Goal: Information Seeking & Learning: Learn about a topic

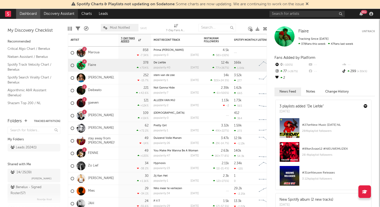
click at [50, 17] on link "Discovery Assistant" at bounding box center [59, 14] width 38 height 10
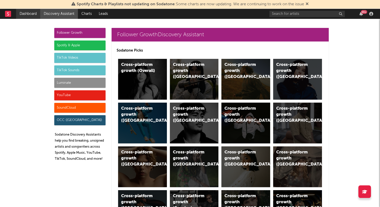
click at [27, 13] on link "Dashboard" at bounding box center [28, 14] width 24 height 10
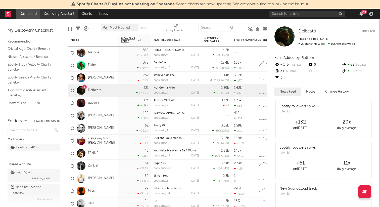
click at [52, 16] on link "Discovery Assistant" at bounding box center [59, 14] width 38 height 10
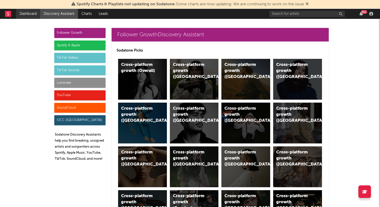
click at [28, 16] on link "Dashboard" at bounding box center [28, 14] width 24 height 10
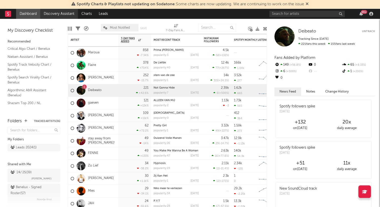
click at [61, 14] on link "Discovery Assistant" at bounding box center [59, 14] width 38 height 10
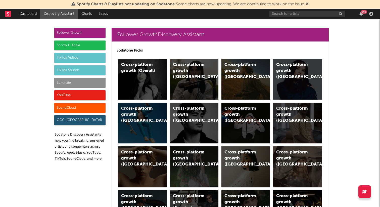
click at [88, 44] on div "Spotify & Apple" at bounding box center [79, 45] width 51 height 10
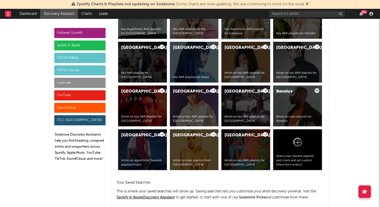
scroll to position [967, 0]
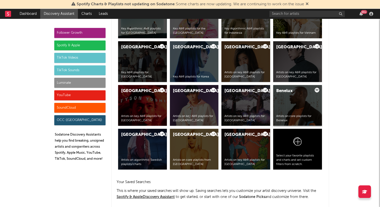
click at [304, 109] on div "Benelux Artists on core playlists for Benelux" at bounding box center [297, 105] width 49 height 41
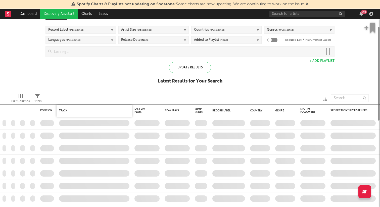
checkbox input "true"
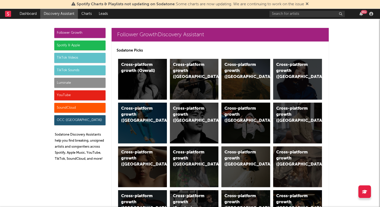
click at [77, 29] on div "Follower Growth" at bounding box center [79, 33] width 51 height 10
click at [73, 71] on div "TikTok Sounds" at bounding box center [79, 70] width 51 height 10
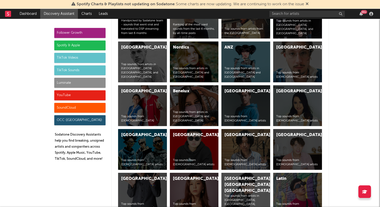
scroll to position [1838, 0]
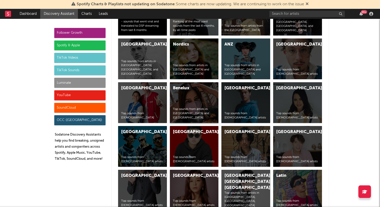
click at [195, 106] on div "Benelux Top sounds from artists in Netherlands and Belgium" at bounding box center [194, 102] width 49 height 41
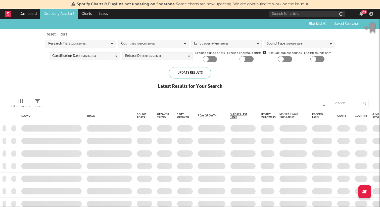
checkbox input "true"
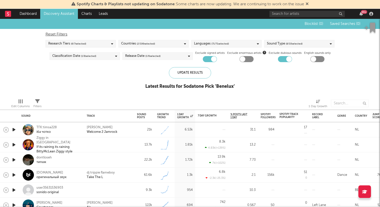
click at [148, 45] on span "( 2 / 199 selected)" at bounding box center [146, 44] width 18 height 6
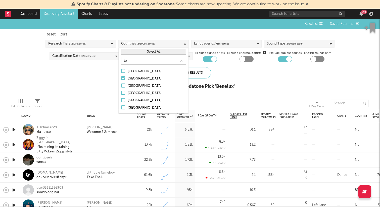
type input "b"
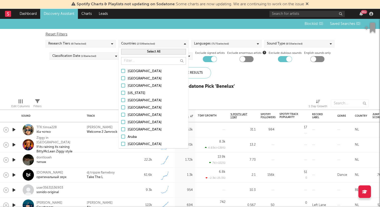
click at [233, 43] on div "Languages ( 71 / 71 selected)" at bounding box center [226, 44] width 70 height 8
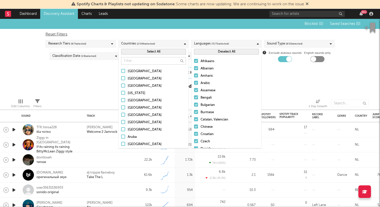
click at [227, 53] on button "Deselect All" at bounding box center [226, 52] width 65 height 6
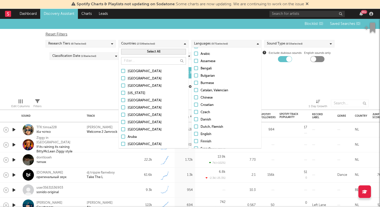
scroll to position [35, 0]
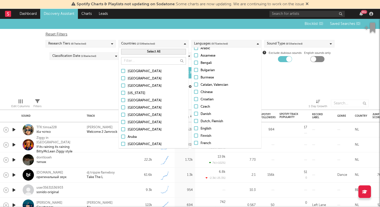
click at [197, 120] on div at bounding box center [196, 121] width 4 height 4
click at [194, 120] on input "Dutch, Flemish" at bounding box center [194, 121] width 0 height 6
click at [274, 93] on div "Blocklist ( 0 ) Saved Searches ( 0 ) Reset Filters Research Tiers ( 6 / 7 selec…" at bounding box center [190, 57] width 380 height 76
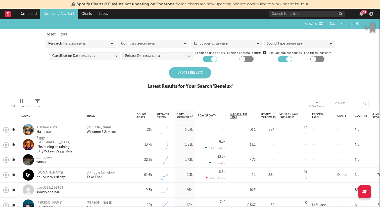
click at [188, 74] on div "Update Results" at bounding box center [190, 72] width 42 height 11
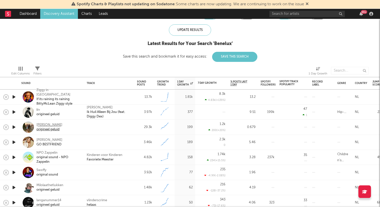
click at [48, 127] on div "origineel geluid" at bounding box center [49, 129] width 26 height 5
click at [14, 112] on icon "button" at bounding box center [13, 112] width 5 height 6
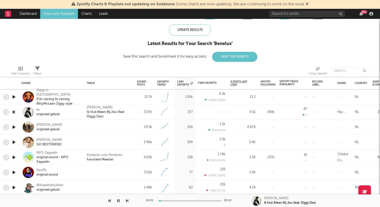
click at [14, 112] on icon "button" at bounding box center [13, 112] width 5 height 6
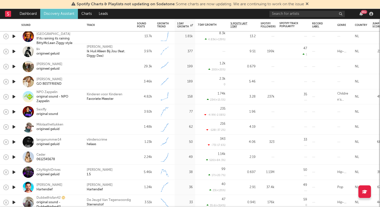
click at [14, 126] on icon "button" at bounding box center [13, 127] width 5 height 6
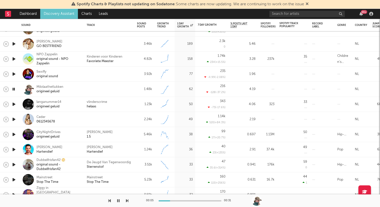
click at [14, 89] on icon "button" at bounding box center [13, 89] width 5 height 6
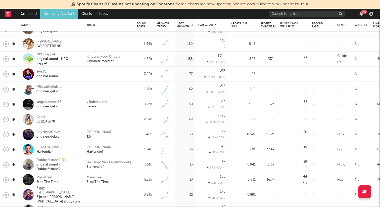
click at [13, 104] on icon "button" at bounding box center [13, 104] width 5 height 6
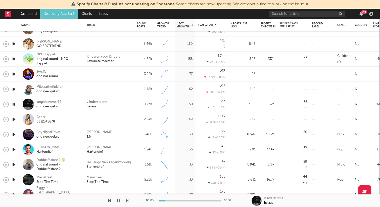
click at [13, 104] on icon "button" at bounding box center [13, 104] width 5 height 6
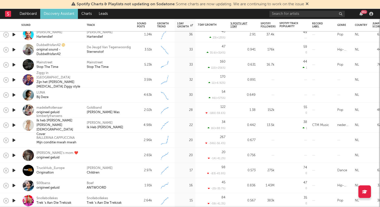
click at [14, 125] on icon "button" at bounding box center [13, 125] width 5 height 6
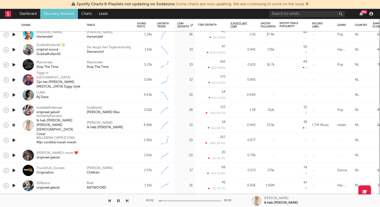
click at [14, 125] on icon "button" at bounding box center [13, 125] width 5 height 6
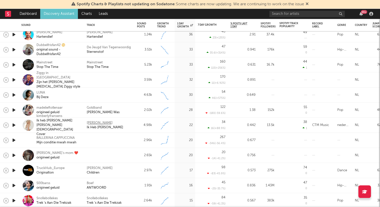
click at [98, 122] on div "Kimberly Fransens" at bounding box center [100, 123] width 26 height 5
click at [12, 124] on icon "button" at bounding box center [13, 125] width 5 height 6
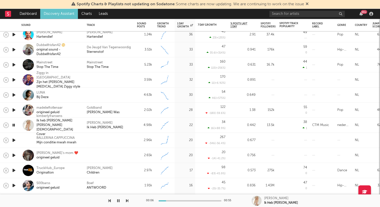
click at [13, 124] on icon "button" at bounding box center [13, 125] width 5 height 6
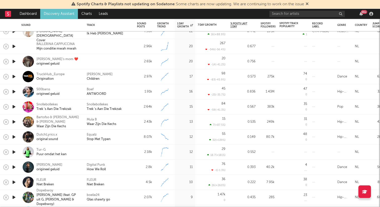
click at [16, 149] on icon "button" at bounding box center [13, 152] width 5 height 6
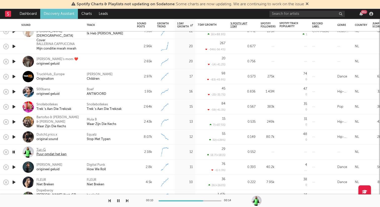
click at [43, 151] on div "Tur-G" at bounding box center [51, 149] width 30 height 5
click at [15, 92] on icon "button" at bounding box center [13, 91] width 5 height 6
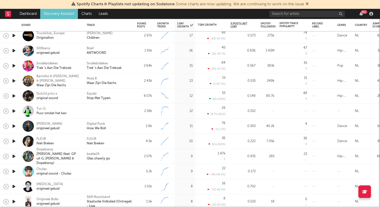
click at [14, 139] on icon "button" at bounding box center [13, 141] width 5 height 6
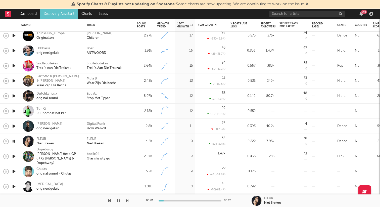
click at [14, 141] on icon "button" at bounding box center [13, 141] width 5 height 6
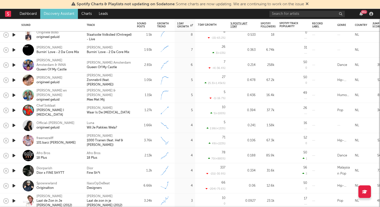
click at [14, 124] on icon "button" at bounding box center [13, 125] width 5 height 6
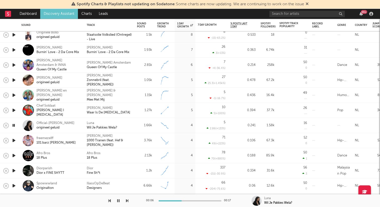
click at [14, 124] on icon "button" at bounding box center [13, 125] width 5 height 6
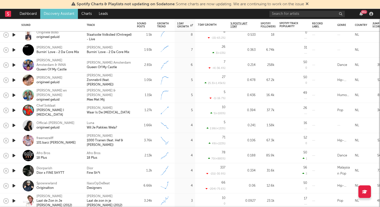
click at [13, 95] on icon "button" at bounding box center [13, 95] width 5 height 6
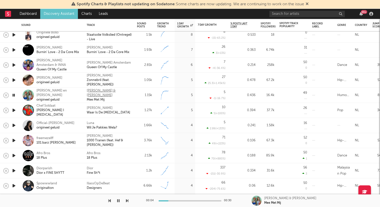
click at [99, 92] on div "[PERSON_NAME] & [PERSON_NAME]" at bounding box center [109, 92] width 45 height 9
click at [94, 98] on div "Mee Met Mij" at bounding box center [96, 99] width 18 height 5
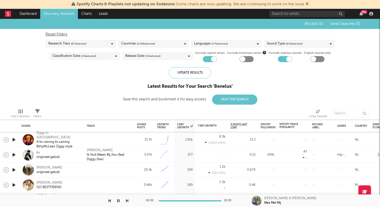
click at [15, 137] on icon "button" at bounding box center [13, 139] width 5 height 6
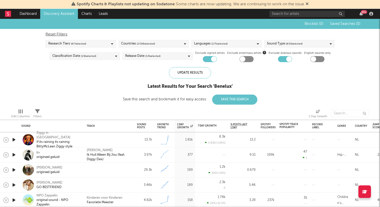
click at [14, 153] on icon "button" at bounding box center [13, 154] width 5 height 6
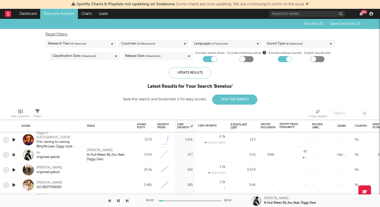
click at [14, 153] on icon "button" at bounding box center [13, 154] width 5 height 6
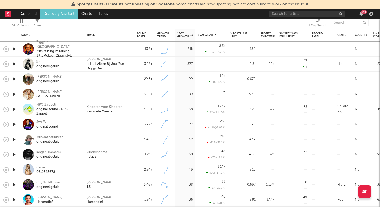
click at [15, 80] on icon "button" at bounding box center [13, 79] width 5 height 6
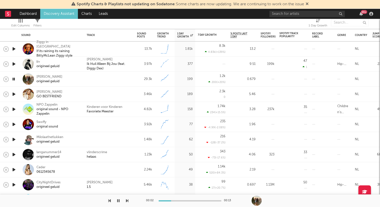
click at [15, 80] on icon "button" at bounding box center [13, 79] width 5 height 6
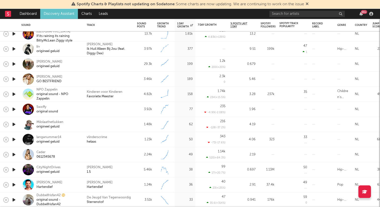
click at [13, 140] on icon "button" at bounding box center [13, 139] width 5 height 6
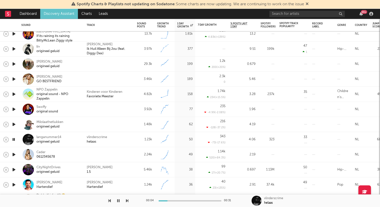
click at [14, 80] on icon "button" at bounding box center [13, 79] width 5 height 6
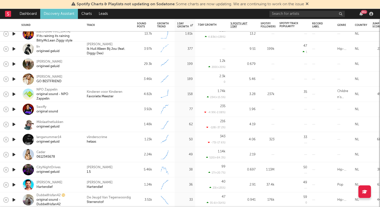
click at [14, 108] on icon "button" at bounding box center [13, 109] width 5 height 6
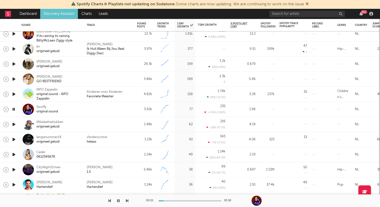
click at [14, 108] on icon "button" at bounding box center [13, 109] width 5 height 6
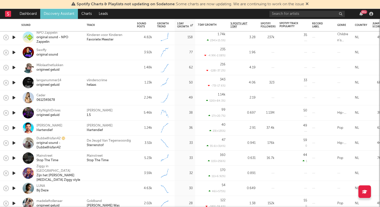
click at [15, 52] on icon "button" at bounding box center [13, 52] width 5 height 6
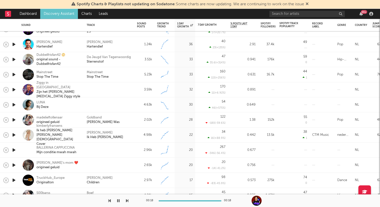
click at [10, 43] on div at bounding box center [14, 44] width 10 height 15
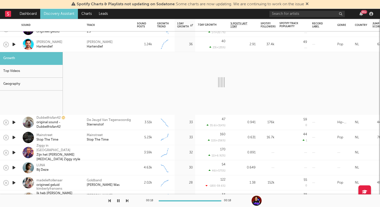
click at [14, 43] on icon "button" at bounding box center [13, 44] width 5 height 6
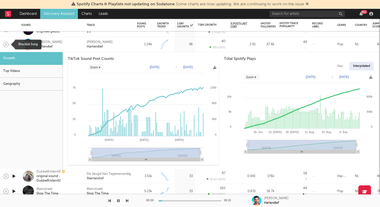
click at [6, 43] on icon "button" at bounding box center [6, 44] width 7 height 7
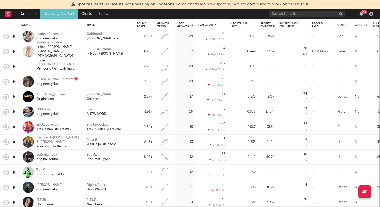
click at [15, 64] on icon "button" at bounding box center [13, 66] width 5 height 6
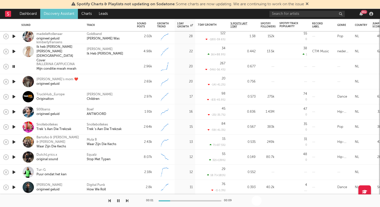
click at [13, 79] on icon "button" at bounding box center [13, 81] width 5 height 6
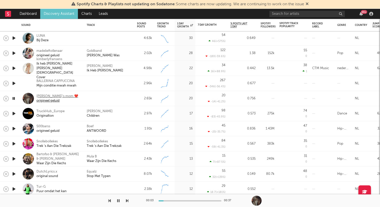
click at [43, 95] on div "Christy - Jaliyah’s mom ❤️" at bounding box center [57, 96] width 42 height 5
click at [14, 97] on icon "button" at bounding box center [13, 98] width 5 height 6
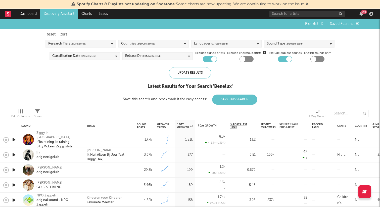
click at [217, 42] on span "( 1 / 71 selected)" at bounding box center [219, 44] width 16 height 6
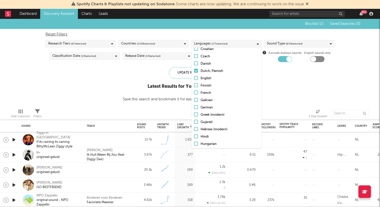
scroll to position [85, 0]
click at [287, 102] on div "Blocklist ( 1 ) Saved Searches ( 0 ) Reset Filters Research Tiers ( 6 / 7 selec…" at bounding box center [190, 62] width 380 height 86
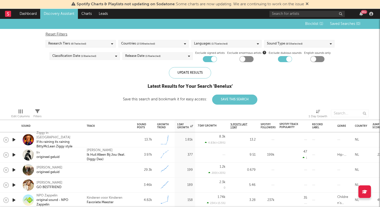
click at [290, 40] on div "Reset Filters Research Tiers ( 6 / 7 selected) Countries ( 2 / 199 selected) La…" at bounding box center [190, 45] width 294 height 33
click at [290, 42] on span "( 8 / 10 selected)" at bounding box center [294, 44] width 17 height 6
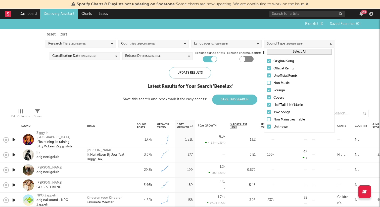
click at [337, 60] on div "Blocklist ( 1 ) Saved Searches ( 0 ) Reset Filters Research Tiers ( 6 / 7 selec…" at bounding box center [190, 62] width 380 height 86
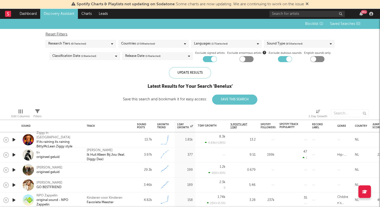
click at [161, 56] on div "Release Date ( 1 / 6 selected)" at bounding box center [157, 56] width 70 height 8
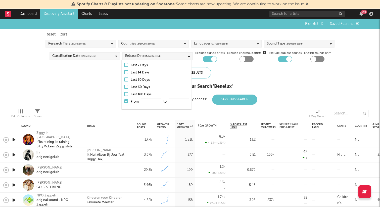
click at [127, 86] on div at bounding box center [126, 87] width 4 height 4
click at [124, 86] on input "Last 60 Days" at bounding box center [124, 87] width 0 height 6
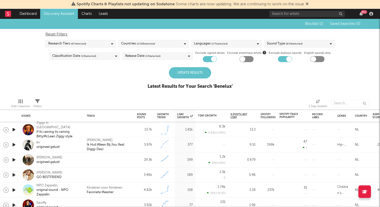
click at [196, 70] on div "Update Results" at bounding box center [190, 72] width 42 height 11
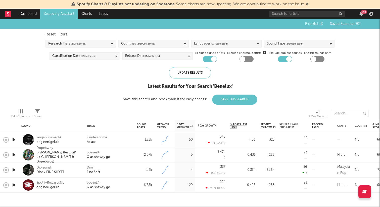
click at [172, 57] on div "Release Date ( 1 / 6 selected)" at bounding box center [157, 56] width 70 height 8
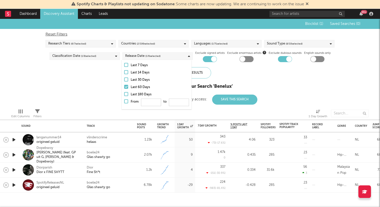
click at [126, 101] on div at bounding box center [126, 101] width 4 height 4
click at [124, 101] on input "From to" at bounding box center [124, 103] width 0 height 8
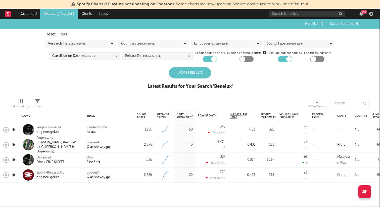
click at [207, 71] on div "Update Results" at bounding box center [190, 72] width 42 height 11
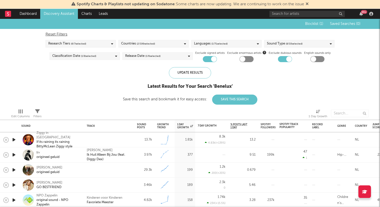
click at [39, 112] on icon at bounding box center [37, 111] width 5 height 5
click at [39, 92] on div "Blocklist ( 1 ) Saved Searches ( 0 ) Reset Filters Research Tiers ( 6 / 7 selec…" at bounding box center [190, 62] width 380 height 86
click at [23, 108] on div "Edit Columns" at bounding box center [20, 114] width 18 height 15
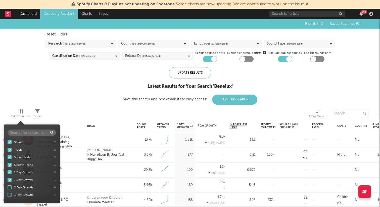
click at [18, 112] on span "Edit Columns" at bounding box center [20, 114] width 18 height 10
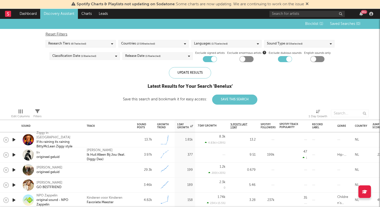
click at [59, 83] on div "Blocklist ( 1 ) Saved Searches ( 0 ) Reset Filters Research Tiers ( 6 / 7 selec…" at bounding box center [190, 62] width 380 height 86
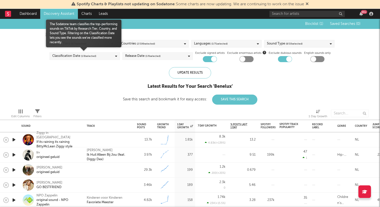
click at [64, 56] on div "Classification Date ( 1 / 8 selected)" at bounding box center [74, 56] width 44 height 6
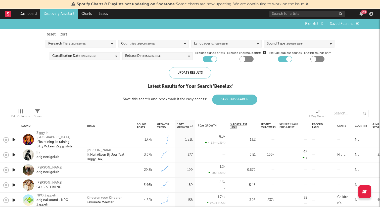
click at [31, 65] on div "Blocklist ( 1 ) Saved Searches ( 0 ) Reset Filters Research Tiers ( 6 / 7 selec…" at bounding box center [190, 62] width 380 height 86
click at [211, 58] on div at bounding box center [214, 59] width 6 height 6
checkbox input "false"
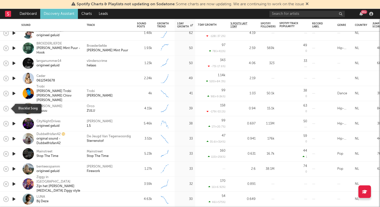
click at [6, 108] on icon "button" at bounding box center [6, 108] width 7 height 7
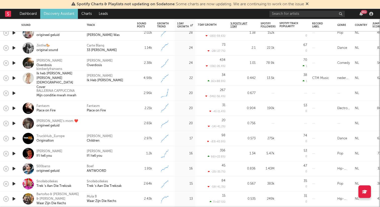
click at [14, 49] on icon "button" at bounding box center [13, 48] width 5 height 6
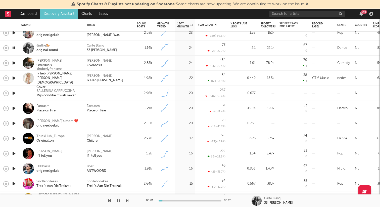
click at [12, 50] on icon "button" at bounding box center [13, 48] width 5 height 6
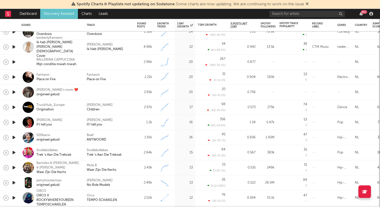
click at [14, 75] on icon "button" at bounding box center [13, 77] width 5 height 6
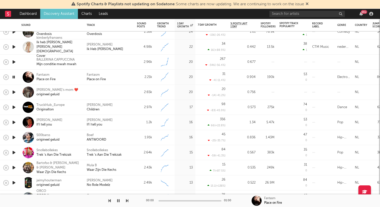
click at [14, 75] on icon "button" at bounding box center [13, 77] width 5 height 6
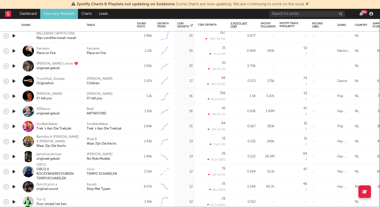
click at [14, 67] on icon "button" at bounding box center [13, 66] width 5 height 6
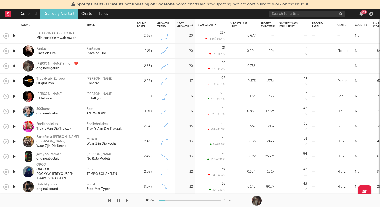
click at [14, 67] on icon "button" at bounding box center [13, 66] width 5 height 6
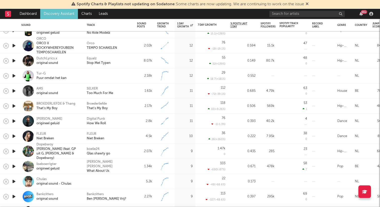
click at [14, 76] on icon "button" at bounding box center [13, 76] width 5 height 6
click at [14, 89] on icon "button" at bounding box center [13, 91] width 5 height 6
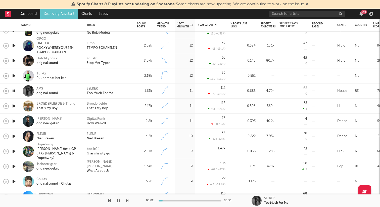
click at [13, 88] on icon "button" at bounding box center [13, 91] width 5 height 6
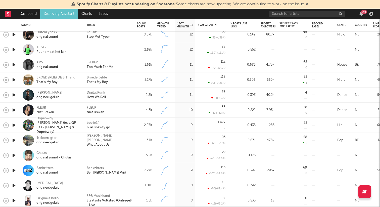
click at [13, 65] on icon "button" at bounding box center [13, 65] width 5 height 6
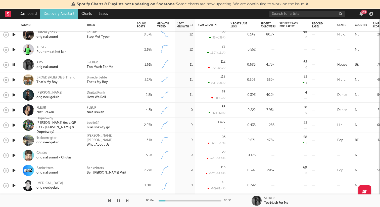
click at [95, 60] on div "SELKER Too Much For Me" at bounding box center [109, 64] width 50 height 15
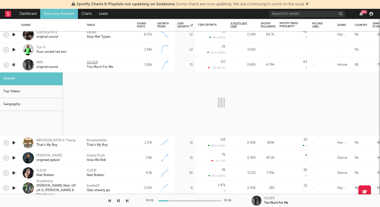
click at [93, 62] on div "SELKER" at bounding box center [92, 62] width 11 height 5
click at [15, 63] on icon "button" at bounding box center [13, 65] width 5 height 6
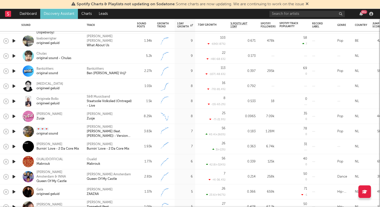
click at [14, 84] on icon "button" at bounding box center [13, 86] width 5 height 6
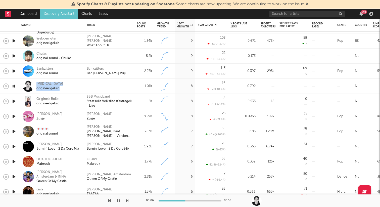
click at [15, 86] on icon "button" at bounding box center [13, 86] width 5 height 6
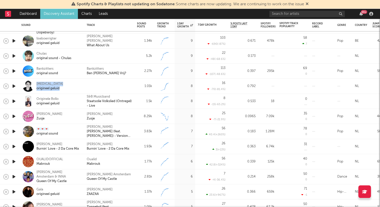
click at [13, 100] on icon "button" at bounding box center [13, 101] width 5 height 6
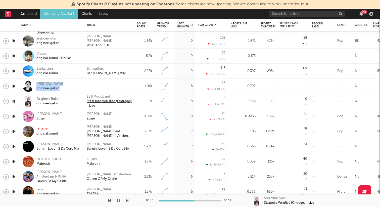
click at [99, 100] on div "Staatsolie Volkslied (Ontregel) - Live" at bounding box center [109, 103] width 45 height 9
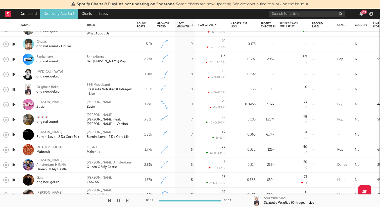
click at [17, 103] on div at bounding box center [14, 104] width 10 height 15
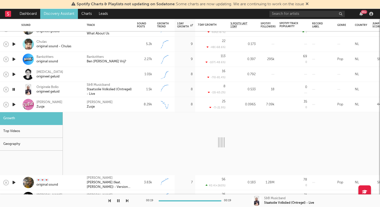
click at [15, 103] on icon "button" at bounding box center [13, 104] width 5 height 6
click at [121, 104] on div "Cheryl Öztürk Zusje" at bounding box center [109, 104] width 45 height 9
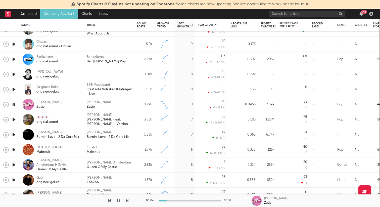
click at [13, 104] on icon "button" at bounding box center [13, 104] width 5 height 6
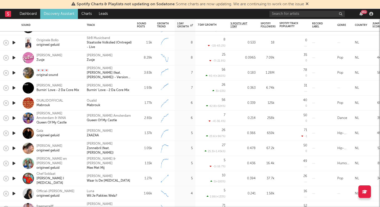
click at [13, 103] on icon "button" at bounding box center [13, 103] width 5 height 6
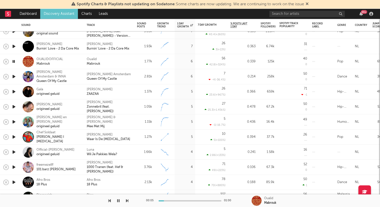
click at [13, 60] on icon "button" at bounding box center [13, 61] width 5 height 6
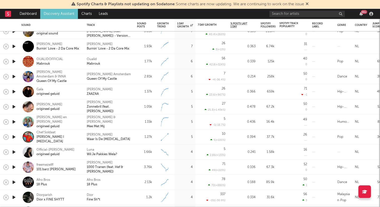
click at [13, 93] on icon "button" at bounding box center [13, 91] width 5 height 6
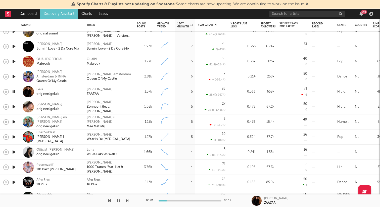
click at [13, 91] on icon "button" at bounding box center [13, 91] width 5 height 6
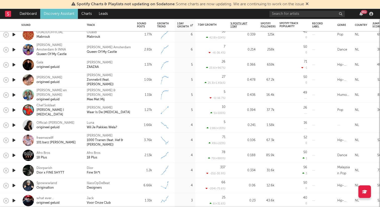
click at [13, 96] on icon "button" at bounding box center [13, 95] width 5 height 6
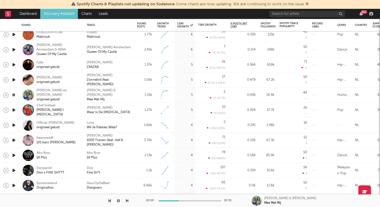
click at [13, 96] on icon "button" at bounding box center [13, 95] width 5 height 6
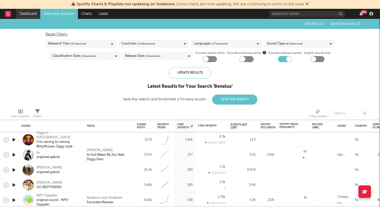
click at [29, 15] on link "Dashboard" at bounding box center [28, 14] width 24 height 10
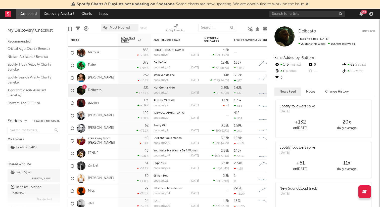
click at [5, 15] on rect at bounding box center [8, 14] width 6 height 6
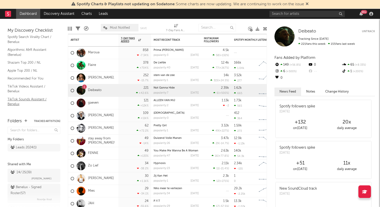
click at [13, 103] on link "TikTok Sounds Assistant / Benelux" at bounding box center [32, 101] width 48 height 10
click at [15, 65] on link "Algorithmic A&R Assistant (Benelux)" at bounding box center [32, 64] width 48 height 10
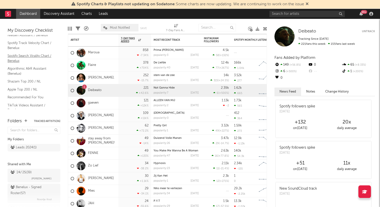
scroll to position [18, 0]
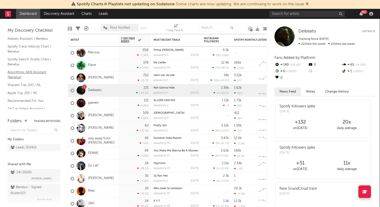
click at [18, 75] on link "Algorithmic A&R Assistant (Benelux)" at bounding box center [32, 74] width 48 height 10
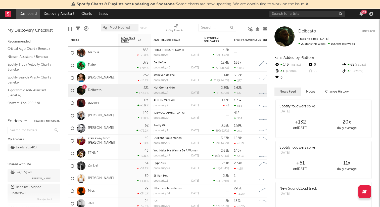
click at [18, 58] on link "Nielsen Assistant / Benelux" at bounding box center [32, 57] width 48 height 6
click at [30, 50] on link "Critical Algo Chart / Benelux" at bounding box center [32, 49] width 48 height 6
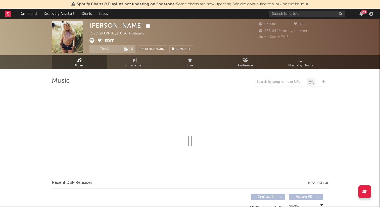
select select "6m"
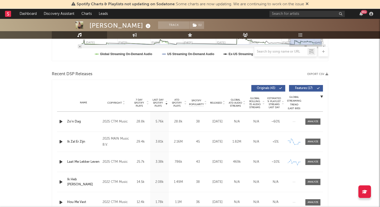
scroll to position [231, 0]
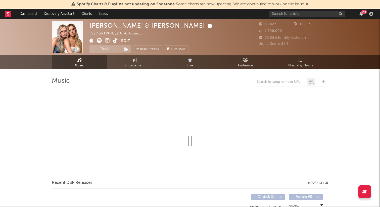
select select "6m"
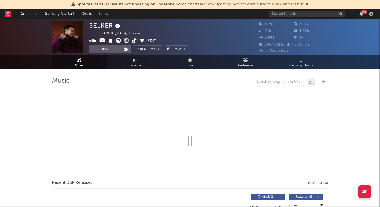
select select "6m"
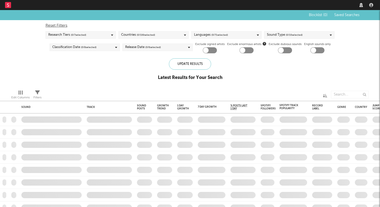
checkbox input "true"
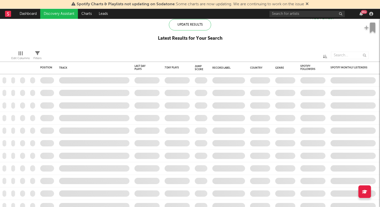
checkbox input "true"
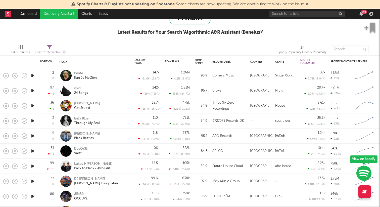
click at [34, 92] on icon "button" at bounding box center [32, 90] width 5 height 6
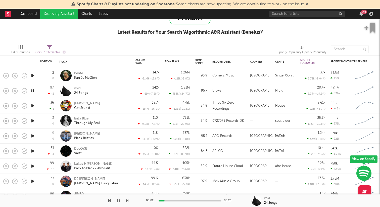
click at [35, 88] on div at bounding box center [32, 90] width 5 height 6
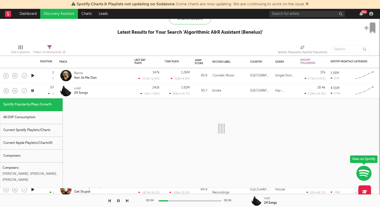
select select "1w"
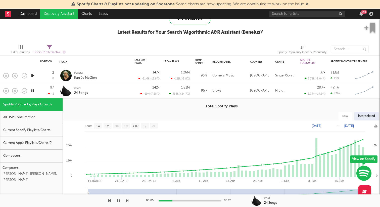
click at [34, 89] on icon "button" at bounding box center [32, 90] width 5 height 6
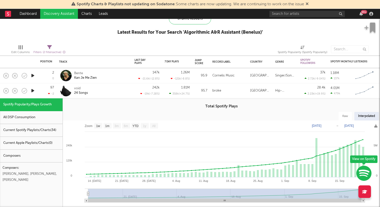
click at [104, 88] on div "void 24 Songs" at bounding box center [101, 90] width 54 height 9
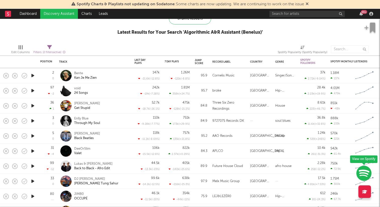
click at [33, 106] on icon "button" at bounding box center [32, 106] width 5 height 6
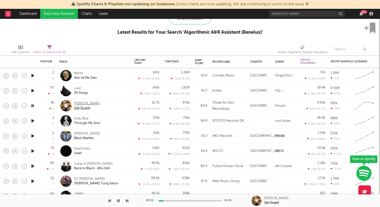
click at [84, 104] on div "Julian Fijma" at bounding box center [87, 103] width 26 height 5
click at [117, 199] on icon "button" at bounding box center [118, 200] width 3 height 4
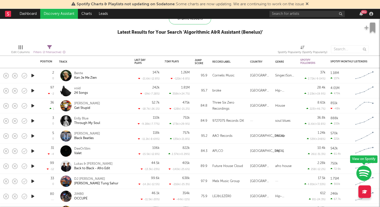
click at [33, 119] on icon "button" at bounding box center [32, 121] width 5 height 6
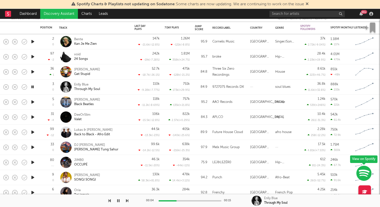
click at [33, 86] on icon "button" at bounding box center [32, 87] width 5 height 6
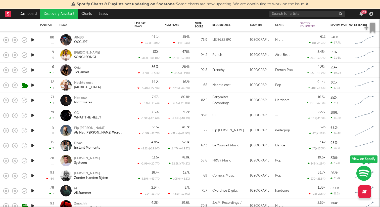
click at [31, 116] on icon "button" at bounding box center [32, 115] width 5 height 6
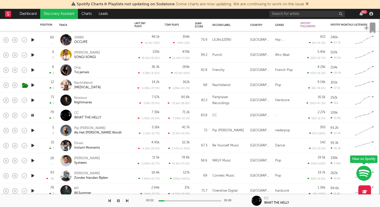
click at [32, 116] on icon "button" at bounding box center [32, 115] width 5 height 6
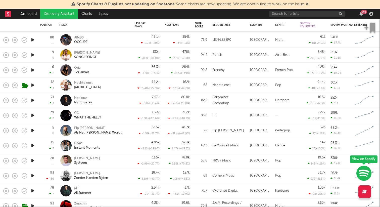
click at [33, 130] on icon "button" at bounding box center [32, 130] width 5 height 6
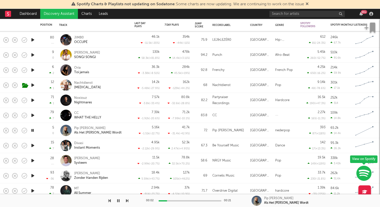
click at [33, 129] on icon "button" at bounding box center [32, 130] width 5 height 6
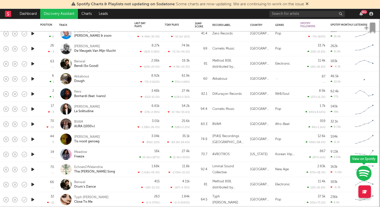
click at [33, 137] on icon "button" at bounding box center [32, 139] width 5 height 6
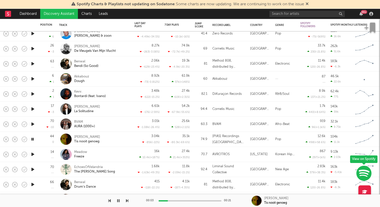
click at [33, 137] on icon "button" at bounding box center [32, 139] width 5 height 6
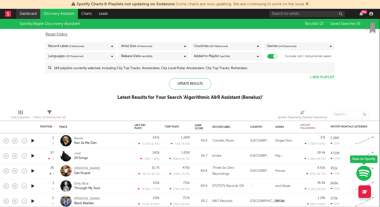
click at [32, 17] on link "Dashboard" at bounding box center [28, 14] width 24 height 10
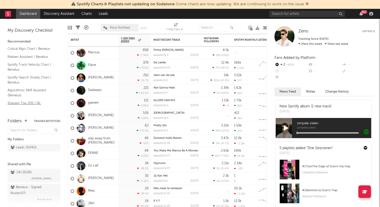
click at [18, 104] on link "Shazam Top 200 / NL" at bounding box center [32, 103] width 48 height 6
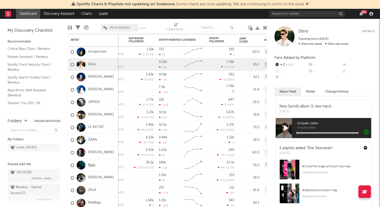
click at [91, 164] on link "Nass" at bounding box center [91, 165] width 7 height 4
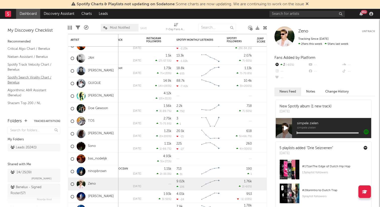
click at [17, 78] on link "Spotify Search Virality Chart / Benelux" at bounding box center [32, 80] width 48 height 10
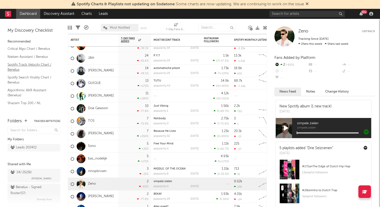
click at [16, 65] on link "Spotify Track Velocity Chart / Benelux" at bounding box center [32, 67] width 48 height 10
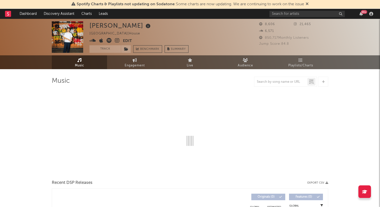
select select "6m"
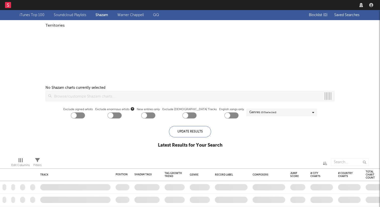
checkbox input "true"
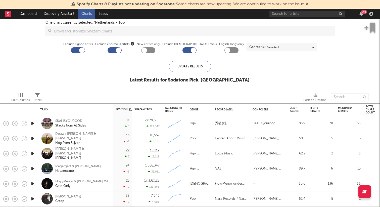
click at [32, 138] on icon "button" at bounding box center [32, 138] width 5 height 6
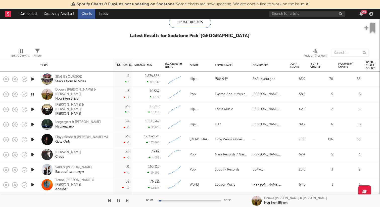
click at [34, 93] on icon "button" at bounding box center [32, 94] width 5 height 6
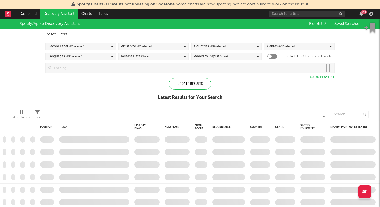
checkbox input "true"
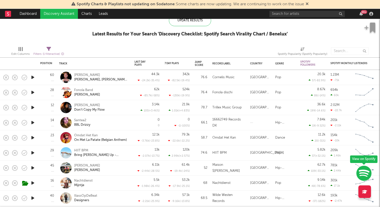
click at [32, 120] on icon "button" at bounding box center [32, 122] width 5 height 6
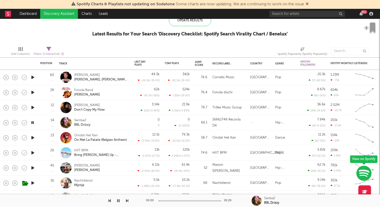
click at [32, 137] on icon "button" at bounding box center [32, 137] width 5 height 6
click at [33, 137] on icon "button" at bounding box center [32, 137] width 5 height 6
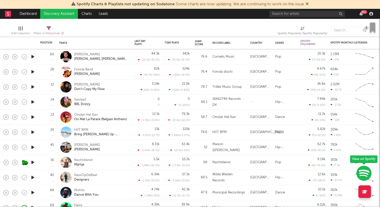
click at [32, 130] on icon "button" at bounding box center [32, 132] width 5 height 6
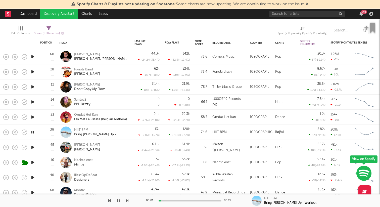
click at [32, 131] on icon "button" at bounding box center [32, 132] width 5 height 6
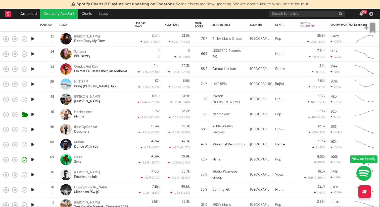
click at [31, 144] on icon "button" at bounding box center [32, 144] width 5 height 6
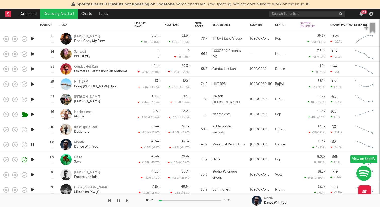
click at [32, 144] on icon "button" at bounding box center [32, 144] width 5 height 6
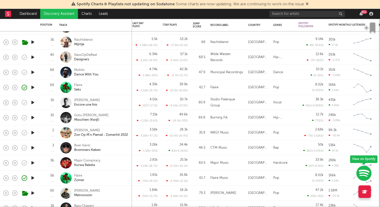
click at [33, 134] on icon "button" at bounding box center [32, 132] width 5 height 6
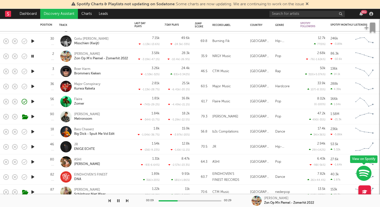
click at [31, 103] on icon "button" at bounding box center [32, 101] width 5 height 6
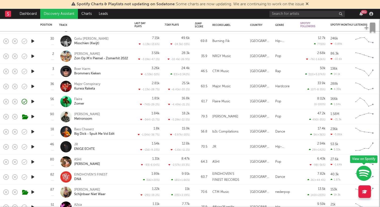
click at [34, 145] on icon "button" at bounding box center [32, 146] width 5 height 6
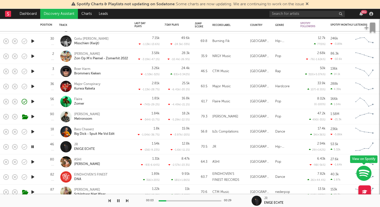
click at [34, 145] on icon "button" at bounding box center [32, 146] width 5 height 6
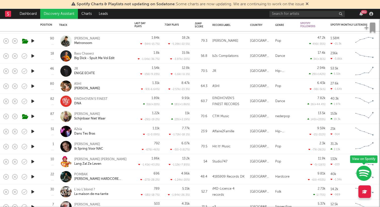
click at [32, 161] on icon "button" at bounding box center [32, 161] width 5 height 6
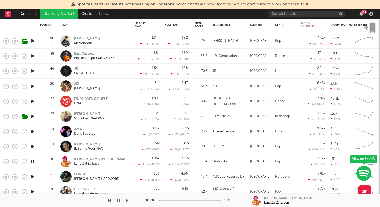
click at [32, 161] on icon "button" at bounding box center [32, 161] width 5 height 6
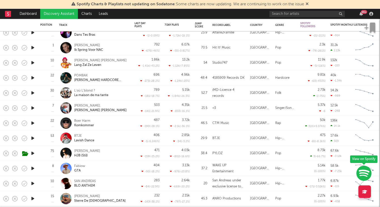
click at [32, 138] on icon "button" at bounding box center [32, 138] width 5 height 6
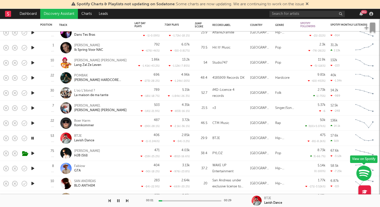
click at [32, 138] on icon "button" at bounding box center [32, 138] width 5 height 6
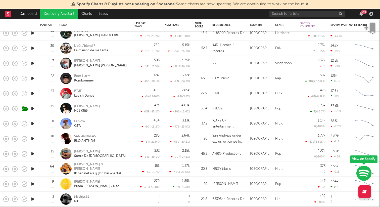
click at [33, 153] on icon "button" at bounding box center [32, 153] width 5 height 6
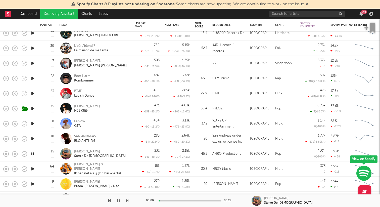
click at [33, 153] on icon "button" at bounding box center [32, 153] width 5 height 6
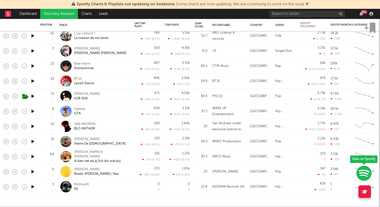
click at [34, 187] on icon "button" at bounding box center [32, 186] width 5 height 6
click at [34, 171] on icon "button" at bounding box center [32, 171] width 5 height 6
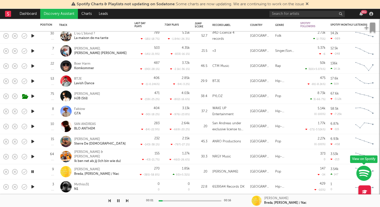
click at [32, 153] on div at bounding box center [33, 156] width 10 height 15
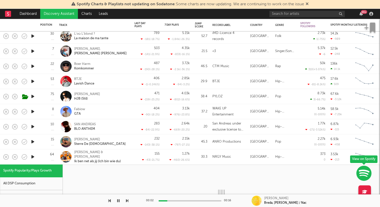
click at [32, 155] on icon "button" at bounding box center [32, 157] width 5 height 6
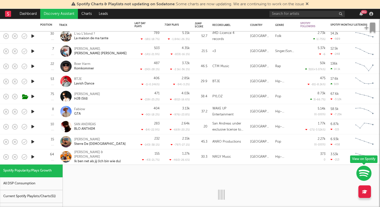
click at [43, 155] on div "64" at bounding box center [47, 156] width 14 height 15
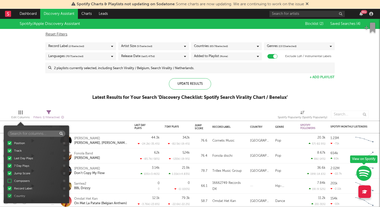
click at [20, 114] on div "Edit Columns" at bounding box center [20, 117] width 18 height 6
click at [34, 95] on div "Spotify/Apple Discovery Assistant Blocklist ( 2 ) Saved Searches ( 4 ) Reset Fi…" at bounding box center [190, 62] width 380 height 87
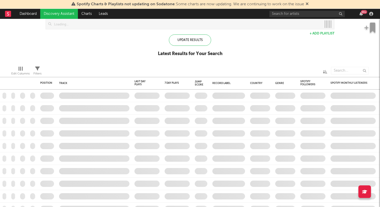
checkbox input "true"
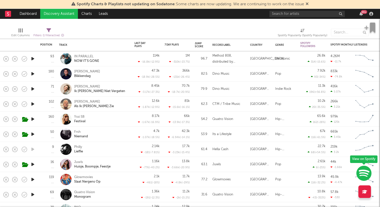
click at [31, 74] on icon "button" at bounding box center [32, 74] width 5 height 6
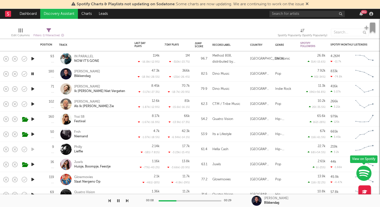
click at [31, 74] on icon "button" at bounding box center [32, 74] width 5 height 6
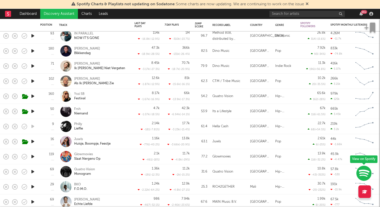
click at [32, 113] on icon "button" at bounding box center [32, 111] width 5 height 6
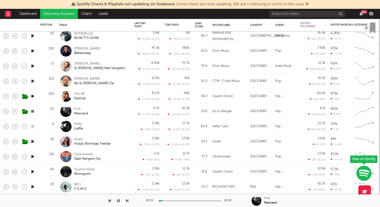
click at [32, 112] on icon "button" at bounding box center [32, 111] width 5 height 6
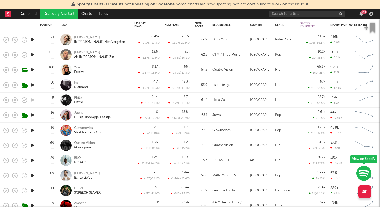
click at [32, 160] on icon "button" at bounding box center [32, 160] width 5 height 6
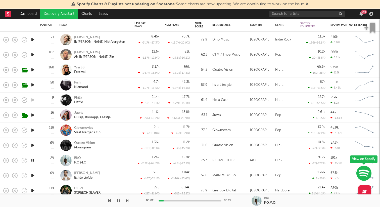
click at [32, 160] on icon "button" at bounding box center [32, 160] width 5 height 6
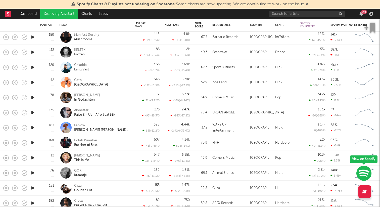
click at [31, 172] on icon "button" at bounding box center [32, 173] width 5 height 6
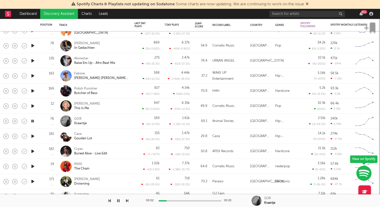
click at [34, 120] on icon "button" at bounding box center [32, 121] width 5 height 6
click at [34, 196] on div at bounding box center [64, 200] width 128 height 13
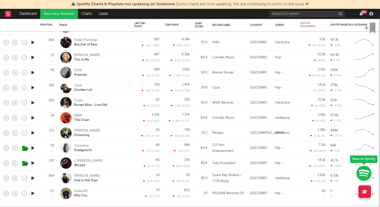
click at [32, 145] on icon "button" at bounding box center [32, 148] width 5 height 6
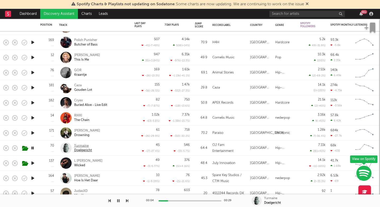
click at [84, 145] on div "Yurmaine" at bounding box center [83, 145] width 18 height 5
click at [32, 148] on icon "button" at bounding box center [32, 148] width 5 height 6
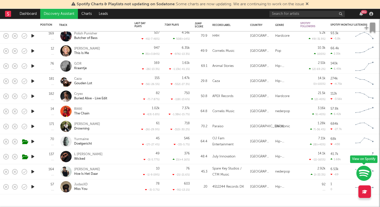
click at [31, 112] on icon "button" at bounding box center [32, 111] width 5 height 6
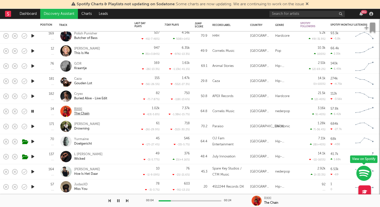
click at [78, 109] on div "RIKKI" at bounding box center [81, 109] width 15 height 5
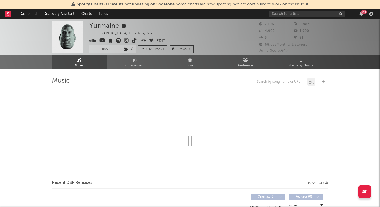
select select "6m"
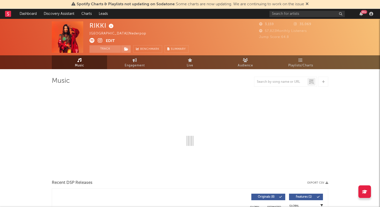
select select "1w"
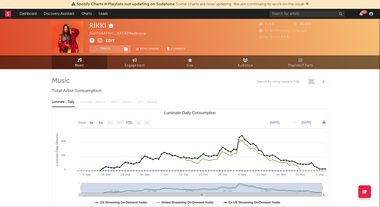
click at [100, 41] on icon at bounding box center [100, 40] width 5 height 5
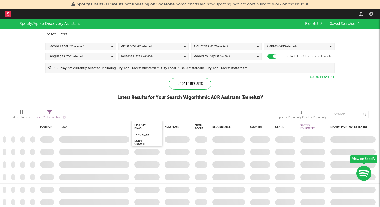
checkbox input "true"
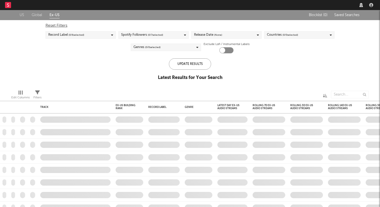
checkbox input "true"
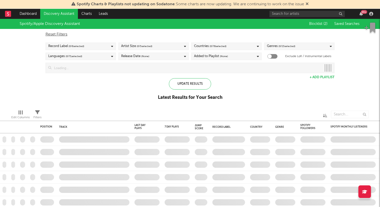
checkbox input "true"
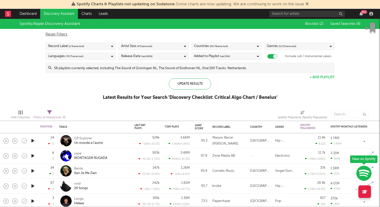
click at [104, 49] on div "Record Label ( 2 / 6 selected)" at bounding box center [80, 46] width 70 height 8
click at [258, 46] on icon at bounding box center [258, 46] width 2 height 3
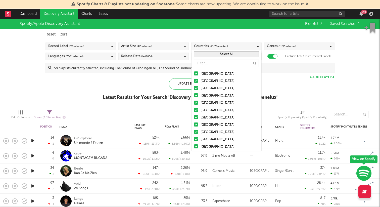
click at [220, 56] on button "Select All" at bounding box center [226, 54] width 65 height 6
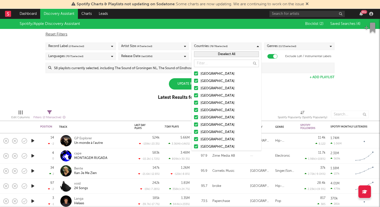
click at [220, 55] on button "Deselect All" at bounding box center [226, 54] width 65 height 6
click at [213, 65] on input "text" at bounding box center [226, 64] width 65 height 8
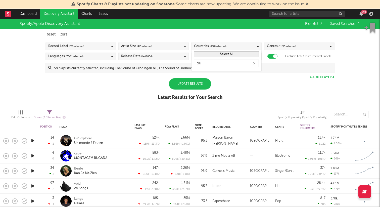
type input "d"
click at [203, 73] on div "[GEOGRAPHIC_DATA]" at bounding box center [229, 74] width 58 height 6
click at [194, 73] on input "[GEOGRAPHIC_DATA]" at bounding box center [194, 74] width 0 height 6
click at [215, 64] on input "neth" at bounding box center [226, 64] width 65 height 8
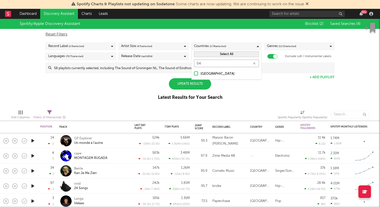
type input "be"
click at [205, 72] on div "[GEOGRAPHIC_DATA]" at bounding box center [229, 74] width 58 height 6
click at [194, 72] on input "[GEOGRAPHIC_DATA]" at bounding box center [194, 74] width 0 height 6
click at [251, 83] on div "Spotify/Apple Discovery Assistant Blocklist ( 2 ) Saved Searches ( 4 ) Reset Fi…" at bounding box center [190, 62] width 380 height 87
click at [190, 81] on div "Update Results" at bounding box center [190, 83] width 42 height 11
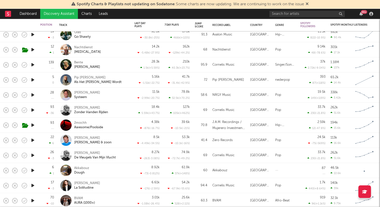
click at [32, 124] on icon "button" at bounding box center [32, 125] width 5 height 6
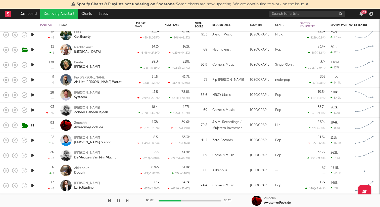
click at [118, 200] on icon "button" at bounding box center [118, 200] width 3 height 4
click at [119, 200] on icon "button" at bounding box center [118, 200] width 3 height 4
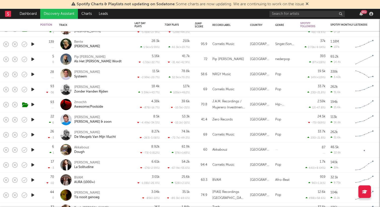
click at [32, 149] on icon "button" at bounding box center [32, 149] width 5 height 6
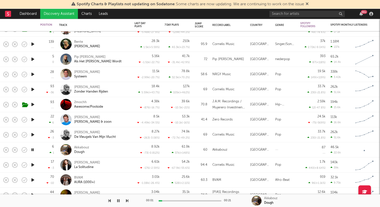
click at [32, 149] on icon "button" at bounding box center [32, 149] width 5 height 6
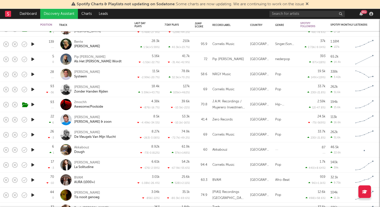
click at [34, 164] on icon "button" at bounding box center [32, 165] width 5 height 6
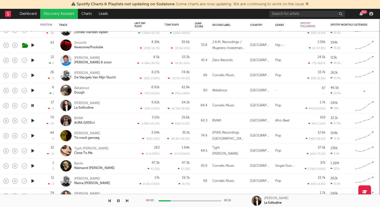
click at [33, 107] on icon "button" at bounding box center [32, 105] width 5 height 6
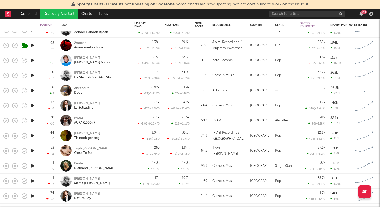
click at [34, 135] on icon "button" at bounding box center [32, 135] width 5 height 6
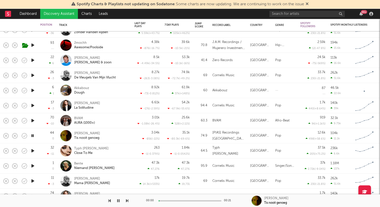
click at [34, 135] on icon "button" at bounding box center [32, 135] width 5 height 6
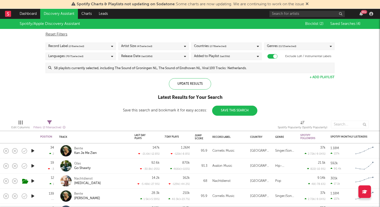
click at [59, 14] on link "Discovery Assistant" at bounding box center [59, 14] width 38 height 10
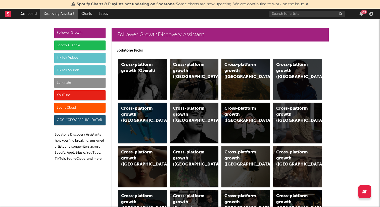
click at [76, 55] on div "TikTok Videos" at bounding box center [79, 58] width 51 height 10
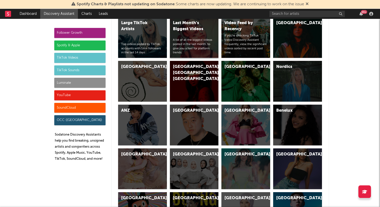
scroll to position [1320, 0]
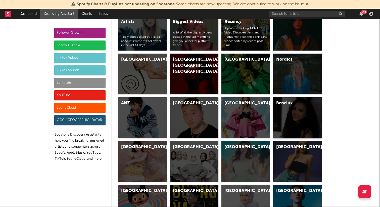
click at [302, 106] on div "Benelux" at bounding box center [293, 103] width 34 height 6
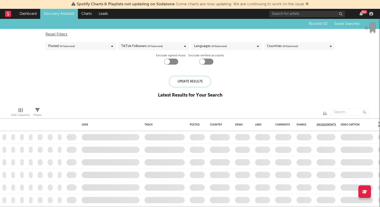
checkbox input "true"
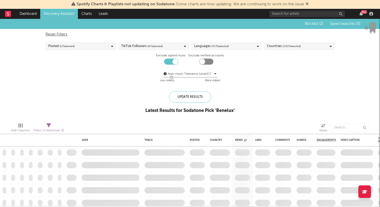
click at [154, 47] on span "( 6 / 7 selected)" at bounding box center [154, 46] width 15 height 6
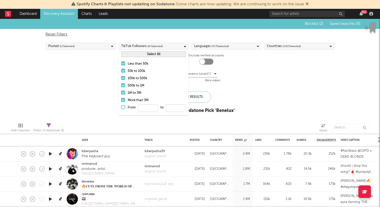
click at [87, 93] on div "Blocklist ( 2 ) Saved Searches ( 0 ) Reset Filters Posted ( 1 / 7 selected) Tik…" at bounding box center [190, 69] width 380 height 100
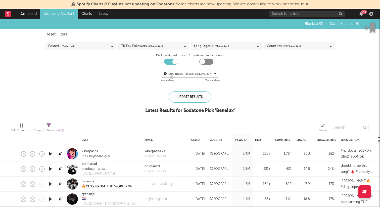
click at [206, 42] on div "Reset Filters Posted ( 1 / 7 selected) TikTok Followers ( 6 / 7 selected) Langu…" at bounding box center [190, 57] width 294 height 57
click at [203, 47] on div "Languages ( 71 / 71 selected)" at bounding box center [211, 46] width 35 height 6
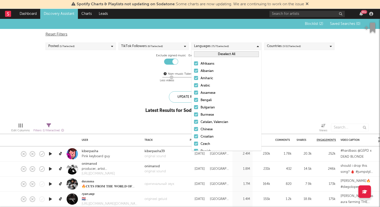
click at [212, 55] on button "Deselect All" at bounding box center [226, 54] width 65 height 6
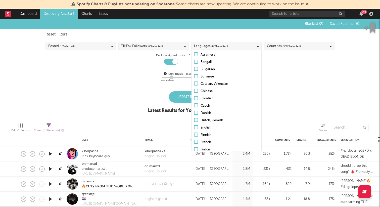
scroll to position [46, 0]
click at [202, 111] on div "Dutch, Flemish" at bounding box center [229, 113] width 58 height 6
click at [194, 111] on input "Dutch, Flemish" at bounding box center [194, 113] width 0 height 6
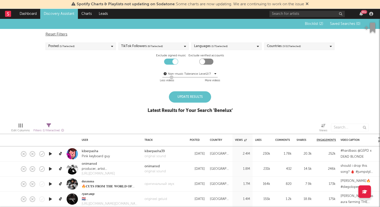
click at [149, 93] on div "Update Results Latest Results for Your Search ' Benelux '" at bounding box center [189, 104] width 85 height 27
click at [183, 93] on div "Update Results" at bounding box center [190, 96] width 42 height 11
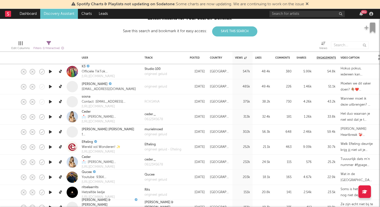
click at [49, 132] on icon "button" at bounding box center [50, 132] width 5 height 6
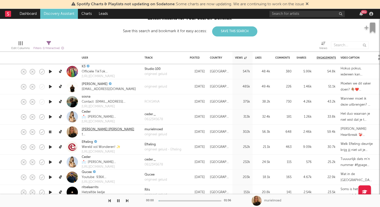
click at [93, 129] on link "Muriel Ewy Moed" at bounding box center [108, 129] width 53 height 5
click at [159, 129] on div "murielmoed" at bounding box center [155, 129] width 23 height 5
click at [118, 199] on icon "button" at bounding box center [118, 200] width 3 height 4
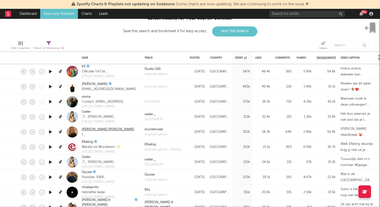
click at [92, 129] on link "Muriel Ewy Moed" at bounding box center [108, 129] width 53 height 5
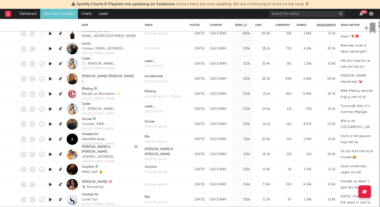
click at [51, 62] on icon "button" at bounding box center [50, 64] width 5 height 6
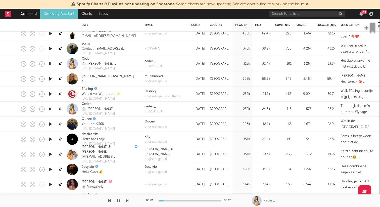
click at [48, 62] on icon "button" at bounding box center [50, 64] width 5 height 6
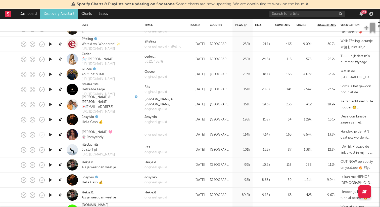
click at [51, 88] on icon "button" at bounding box center [50, 89] width 5 height 6
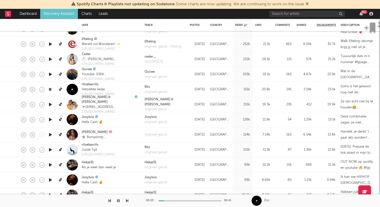
click at [50, 89] on icon "button" at bounding box center [50, 89] width 5 height 6
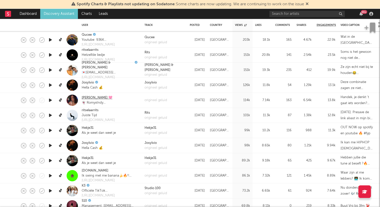
click at [94, 97] on link "Romy Indy 🩷" at bounding box center [97, 97] width 31 height 5
click at [52, 98] on icon "button" at bounding box center [50, 100] width 5 height 6
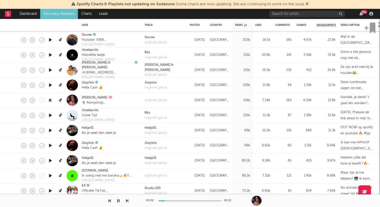
click at [50, 100] on icon "button" at bounding box center [50, 100] width 5 height 6
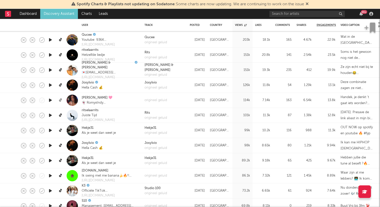
click at [60, 100] on icon at bounding box center [61, 100] width 4 height 4
click at [49, 128] on icon "button" at bounding box center [50, 130] width 5 height 6
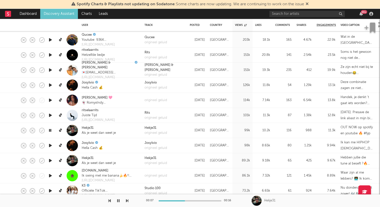
click at [52, 130] on icon "button" at bounding box center [50, 130] width 5 height 6
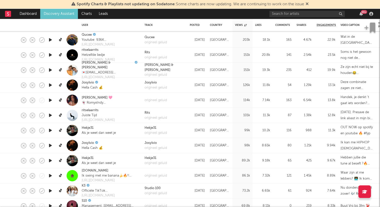
click at [50, 174] on icon "button" at bounding box center [50, 175] width 5 height 6
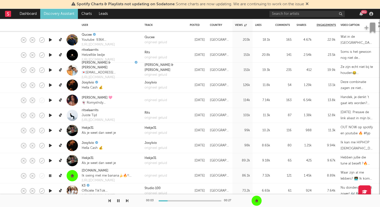
click at [51, 174] on icon "button" at bounding box center [50, 175] width 5 height 6
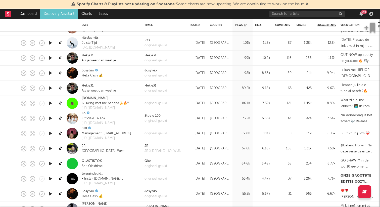
click at [51, 146] on icon "button" at bounding box center [50, 148] width 5 height 6
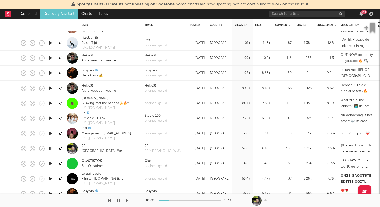
click at [51, 146] on icon "button" at bounding box center [50, 148] width 5 height 6
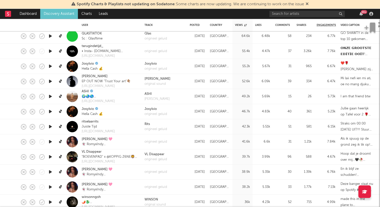
click at [52, 141] on icon "button" at bounding box center [50, 141] width 5 height 6
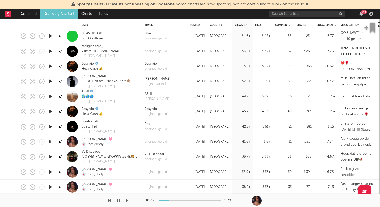
click at [52, 141] on icon "button" at bounding box center [50, 141] width 5 height 6
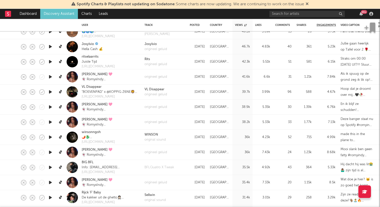
click at [49, 137] on icon "button" at bounding box center [50, 137] width 5 height 6
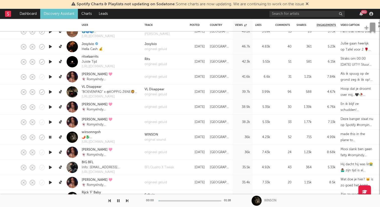
click at [49, 137] on icon "button" at bounding box center [50, 137] width 5 height 6
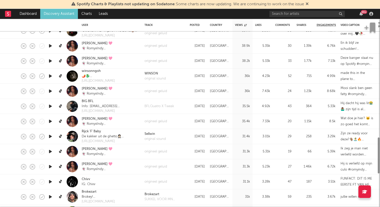
click at [52, 136] on icon "button" at bounding box center [50, 136] width 5 height 6
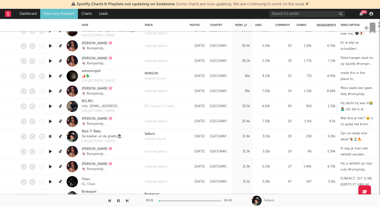
click at [52, 136] on icon "button" at bounding box center [50, 136] width 5 height 6
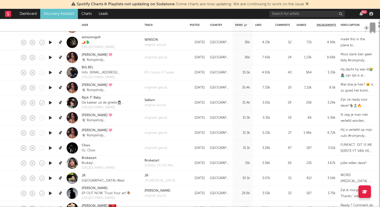
click at [52, 163] on icon "button" at bounding box center [50, 163] width 5 height 6
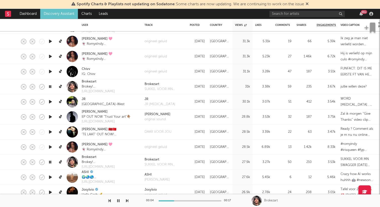
click at [50, 86] on icon "button" at bounding box center [50, 86] width 5 height 6
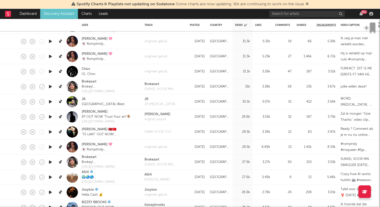
click at [52, 130] on icon "button" at bounding box center [50, 132] width 5 height 6
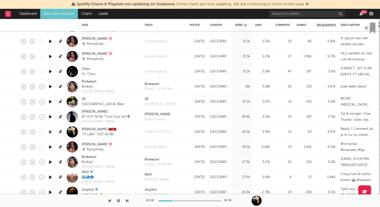
click at [50, 131] on icon "button" at bounding box center [50, 132] width 5 height 6
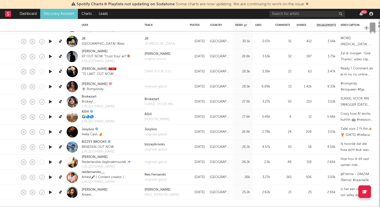
click at [51, 147] on icon "button" at bounding box center [50, 147] width 5 height 6
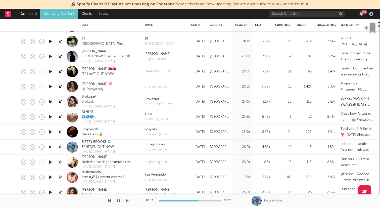
click at [51, 147] on icon "button" at bounding box center [50, 147] width 5 height 6
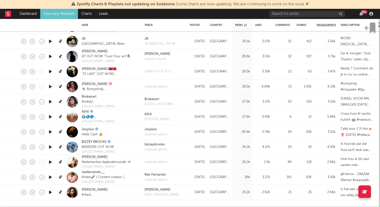
click at [51, 176] on icon "button" at bounding box center [50, 177] width 5 height 6
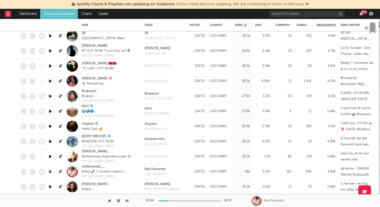
click at [160, 199] on div "00:08 00:53" at bounding box center [190, 200] width 88 height 13
drag, startPoint x: 168, startPoint y: 200, endPoint x: 151, endPoint y: 200, distance: 17.1
click at [151, 200] on div "00:08 00:53" at bounding box center [190, 200] width 88 height 13
click at [109, 199] on icon "button" at bounding box center [109, 200] width 3 height 4
click at [129, 201] on div "00:01 00:39" at bounding box center [190, 200] width 380 height 13
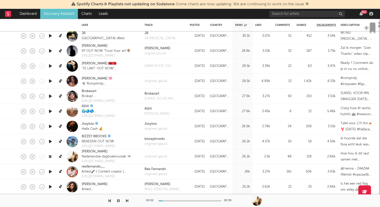
click at [127, 200] on icon "button" at bounding box center [127, 200] width 3 height 4
click at [117, 200] on button "button" at bounding box center [118, 200] width 5 height 13
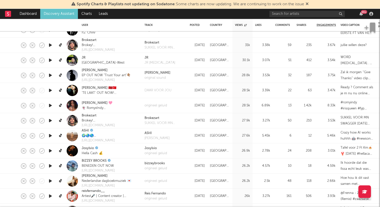
click at [51, 120] on icon "button" at bounding box center [50, 120] width 5 height 6
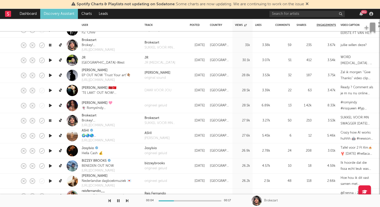
click at [51, 120] on icon "button" at bounding box center [50, 120] width 5 height 6
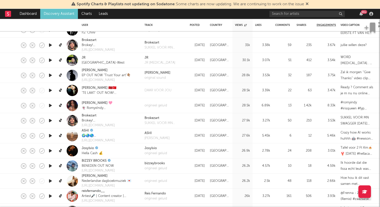
click at [50, 90] on icon "button" at bounding box center [50, 90] width 5 height 6
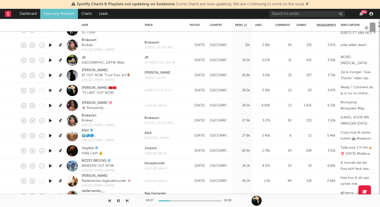
click at [50, 90] on icon "button" at bounding box center [50, 90] width 5 height 6
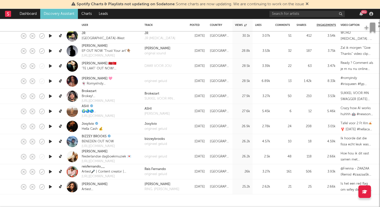
click at [52, 155] on icon "button" at bounding box center [50, 156] width 5 height 6
click at [85, 151] on link "[PERSON_NAME]" at bounding box center [95, 151] width 26 height 5
click at [147, 155] on div "origineel geluid" at bounding box center [155, 156] width 23 height 5
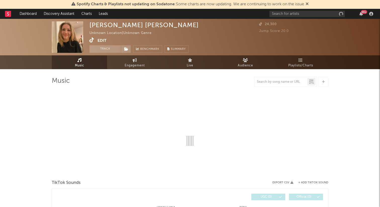
select select "1w"
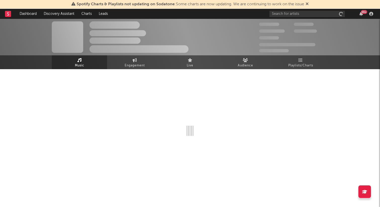
select select "1w"
